Goal: Check status: Check status

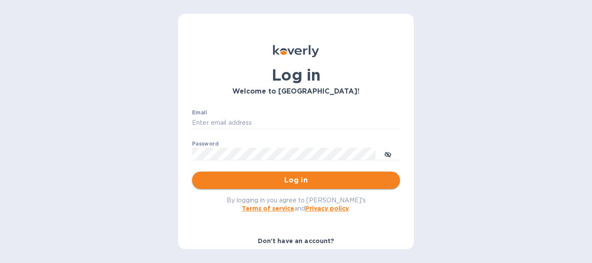
type input "[EMAIL_ADDRESS][DOMAIN_NAME]"
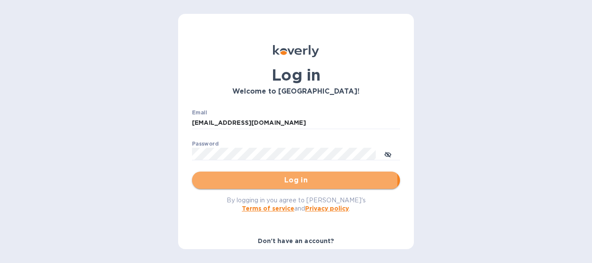
click at [293, 181] on span "Log in" at bounding box center [296, 180] width 194 height 10
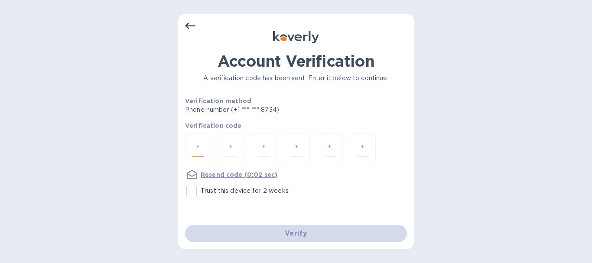
click at [193, 147] on input "number" at bounding box center [198, 149] width 11 height 16
type input "3"
type input "7"
type input "1"
type input "3"
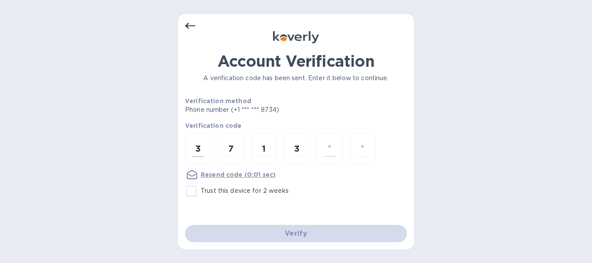
type input "8"
type input "7"
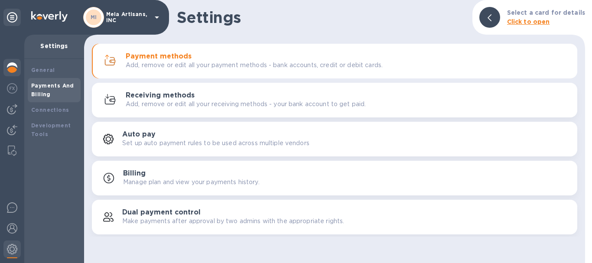
click at [13, 65] on img at bounding box center [12, 67] width 10 height 10
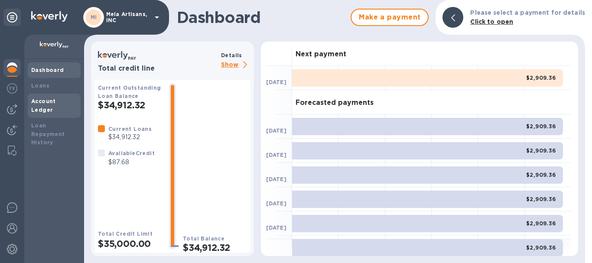
click at [40, 100] on b "Account Ledger" at bounding box center [43, 105] width 25 height 15
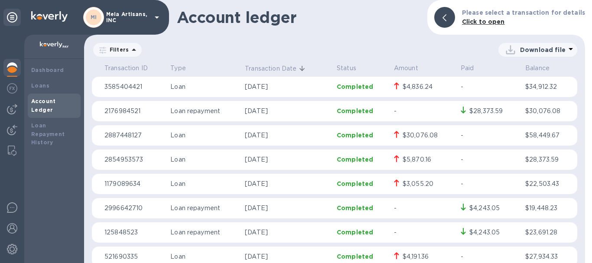
click at [353, 88] on p "Completed" at bounding box center [362, 86] width 50 height 9
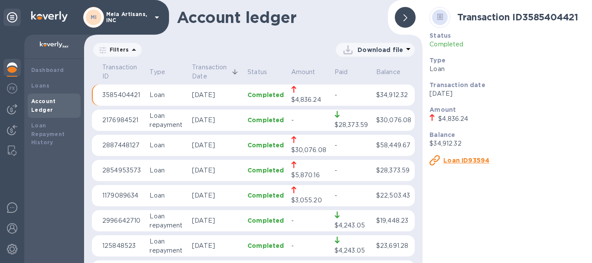
click at [461, 160] on u "Loan ID93594" at bounding box center [467, 160] width 46 height 7
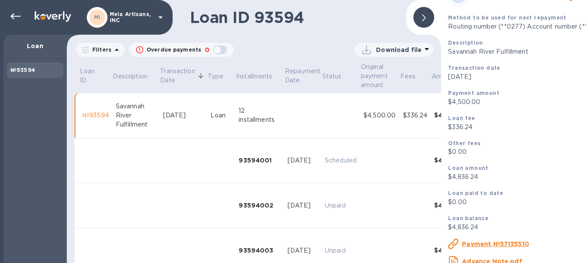
scroll to position [32, 0]
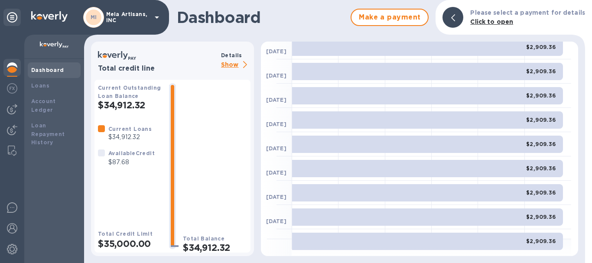
scroll to position [143, 0]
